Goal: Task Accomplishment & Management: Use online tool/utility

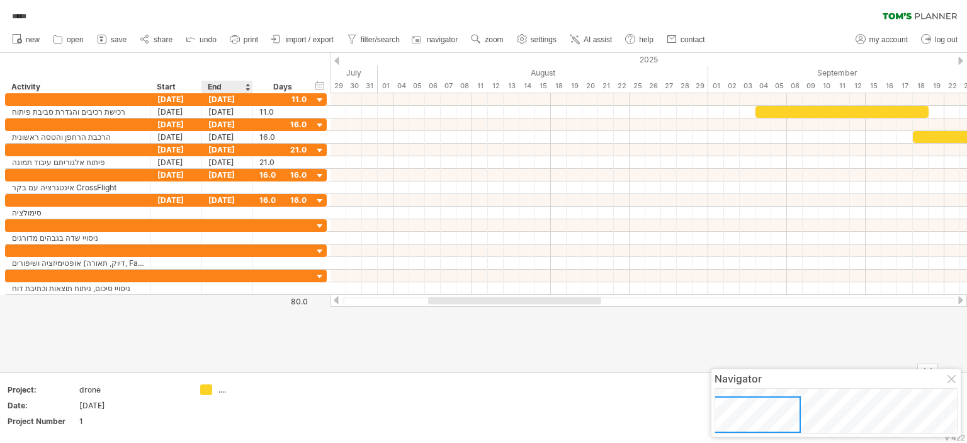
click at [206, 394] on div "Trying to reach [DOMAIN_NAME] . Connected again... 0% autosave... ***** clear f…" at bounding box center [483, 221] width 967 height 443
click at [256, 344] on div at bounding box center [483, 212] width 967 height 319
click at [390, 43] on span "filter/search" at bounding box center [380, 39] width 39 height 9
type input "**********"
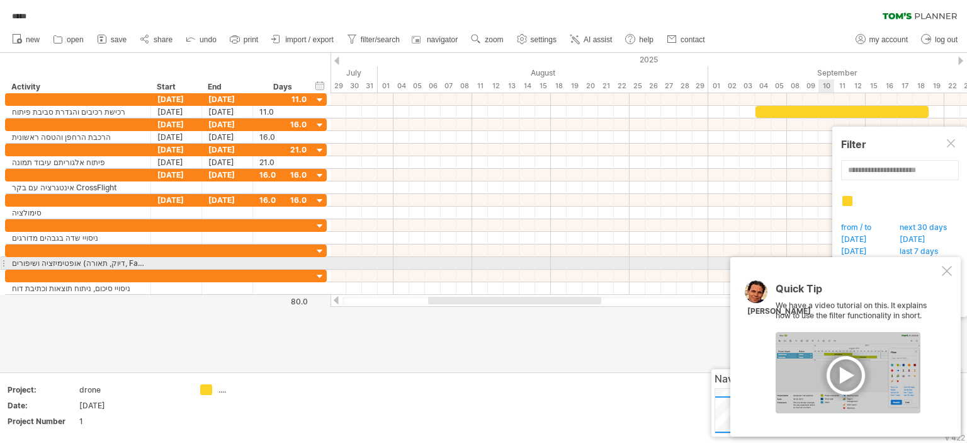
click at [949, 268] on div at bounding box center [947, 271] width 10 height 10
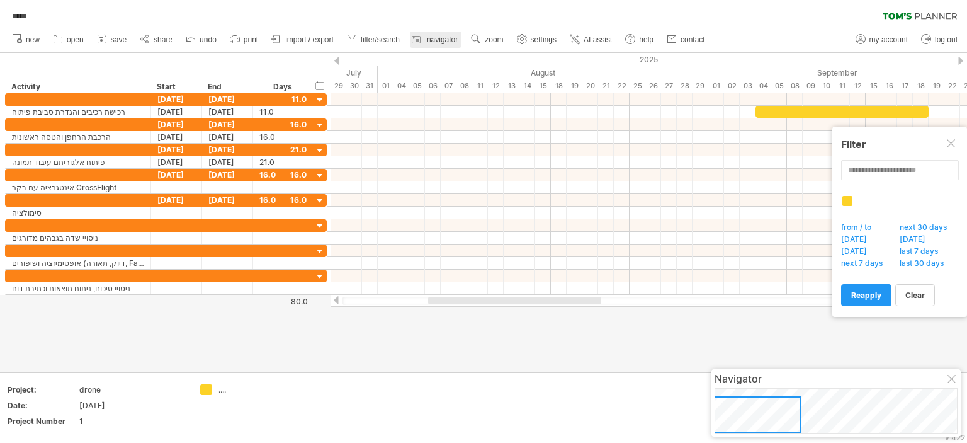
click at [443, 37] on span "navigator" at bounding box center [442, 39] width 31 height 9
click at [428, 37] on span "navigator" at bounding box center [442, 39] width 31 height 9
click at [526, 37] on icon at bounding box center [521, 39] width 9 height 9
select select "*"
select select "**"
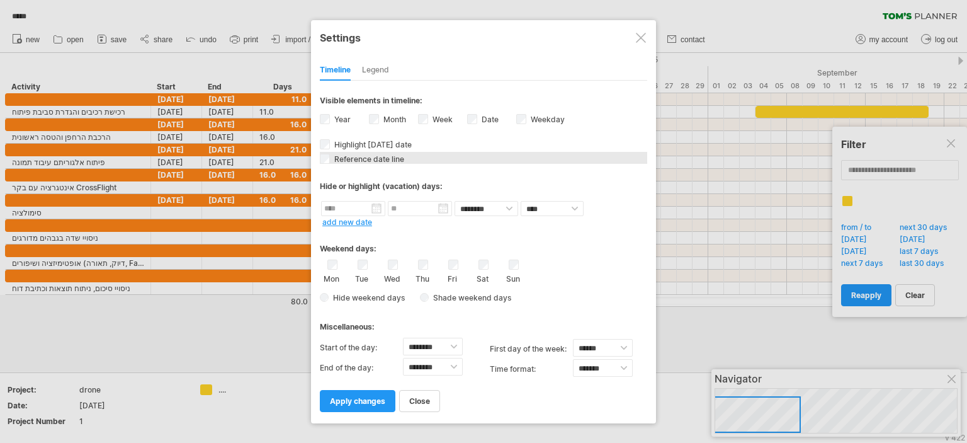
click at [384, 156] on span "Reference date line" at bounding box center [368, 158] width 72 height 9
click at [508, 266] on div "Sun" at bounding box center [514, 271] width 16 height 24
click at [362, 299] on span "Hide weekend days" at bounding box center [367, 297] width 76 height 9
click at [372, 397] on span "apply changes" at bounding box center [357, 400] width 55 height 9
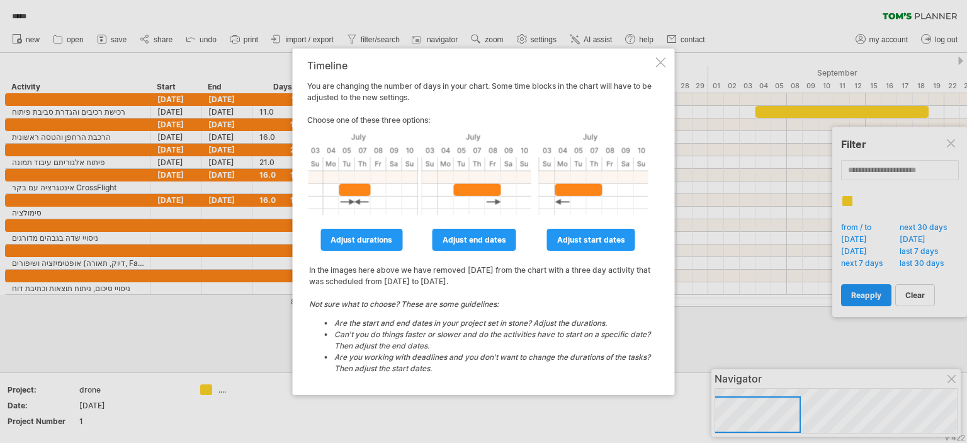
click at [665, 63] on div at bounding box center [661, 62] width 10 height 10
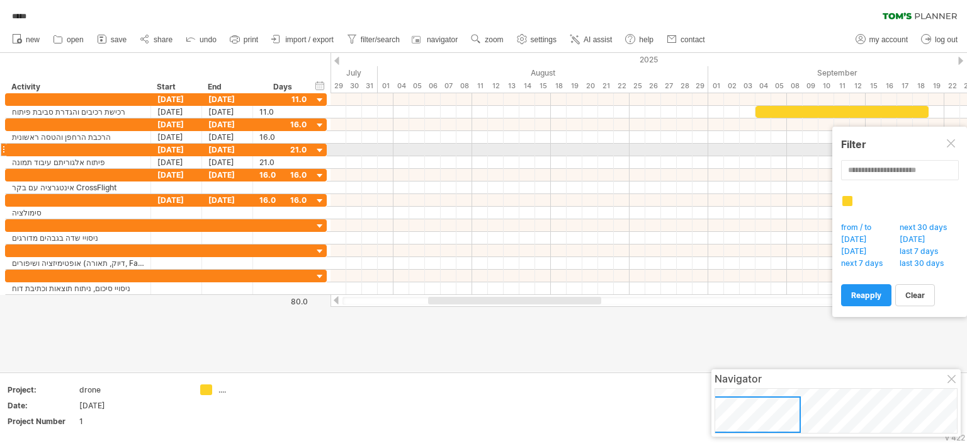
click at [948, 145] on div at bounding box center [952, 144] width 10 height 10
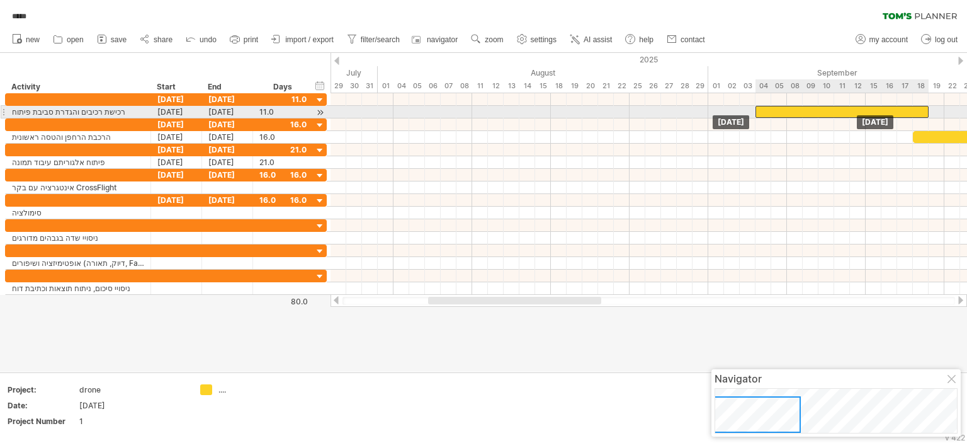
click at [796, 109] on div at bounding box center [842, 112] width 173 height 12
click at [836, 110] on div at bounding box center [842, 112] width 173 height 12
click at [776, 169] on div at bounding box center [649, 175] width 637 height 13
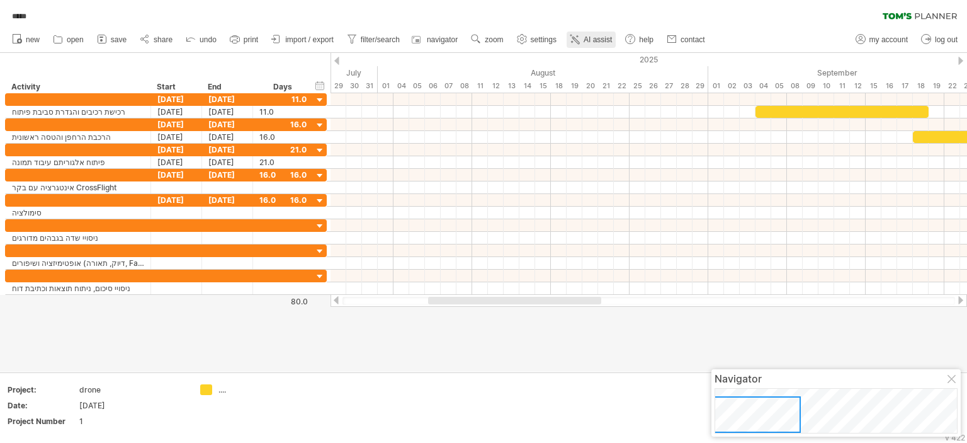
click at [592, 39] on span "AI assist" at bounding box center [598, 39] width 28 height 9
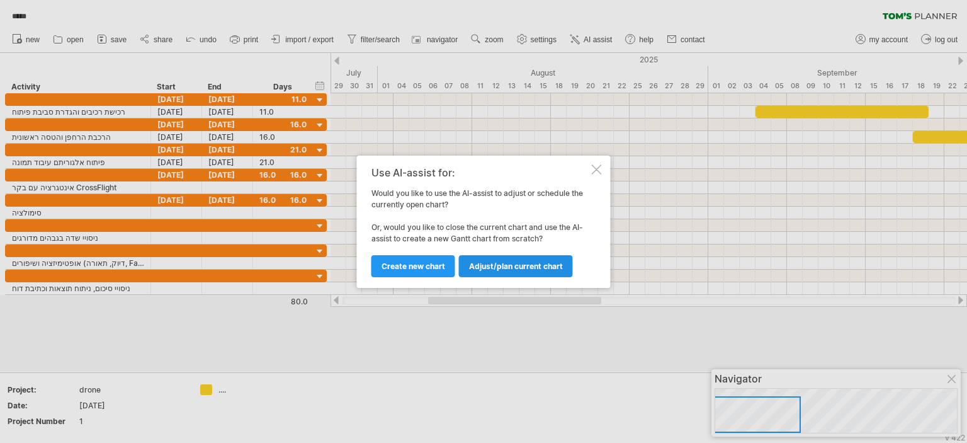
click at [503, 268] on span "Adjust/plan current chart" at bounding box center [516, 265] width 94 height 9
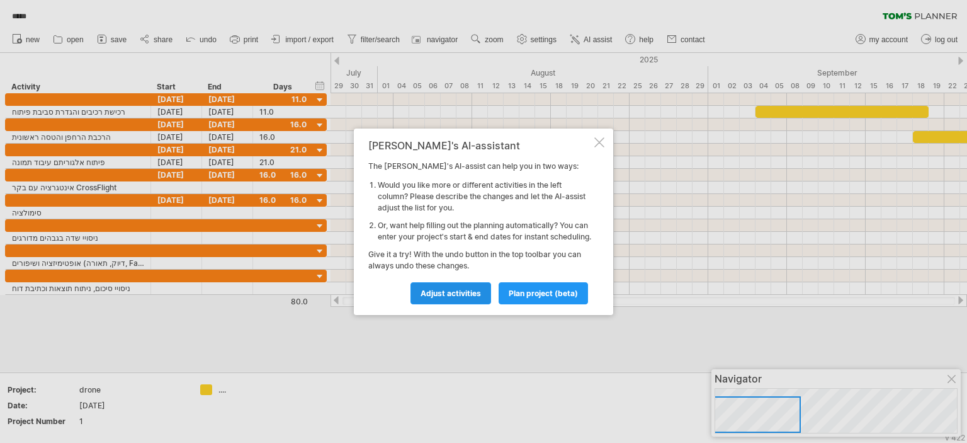
click at [448, 304] on link "Adjust activities" at bounding box center [451, 293] width 81 height 22
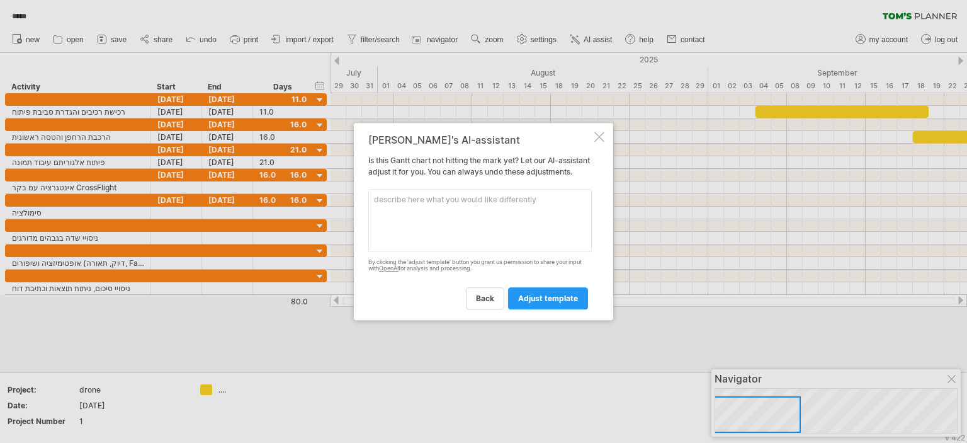
click at [496, 219] on textarea at bounding box center [480, 220] width 224 height 63
click at [601, 135] on div at bounding box center [599, 137] width 10 height 10
